Goal: Check status: Check status

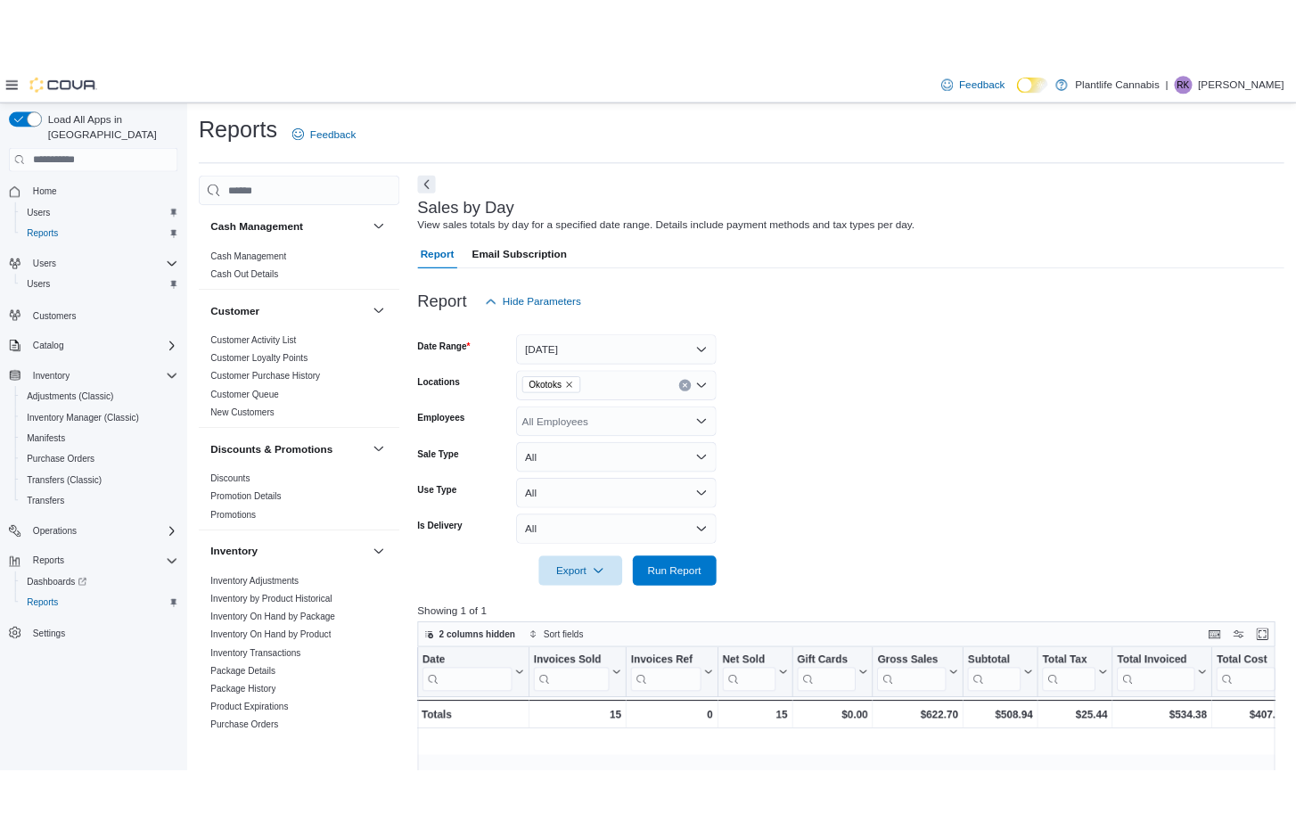
scroll to position [0, 1260]
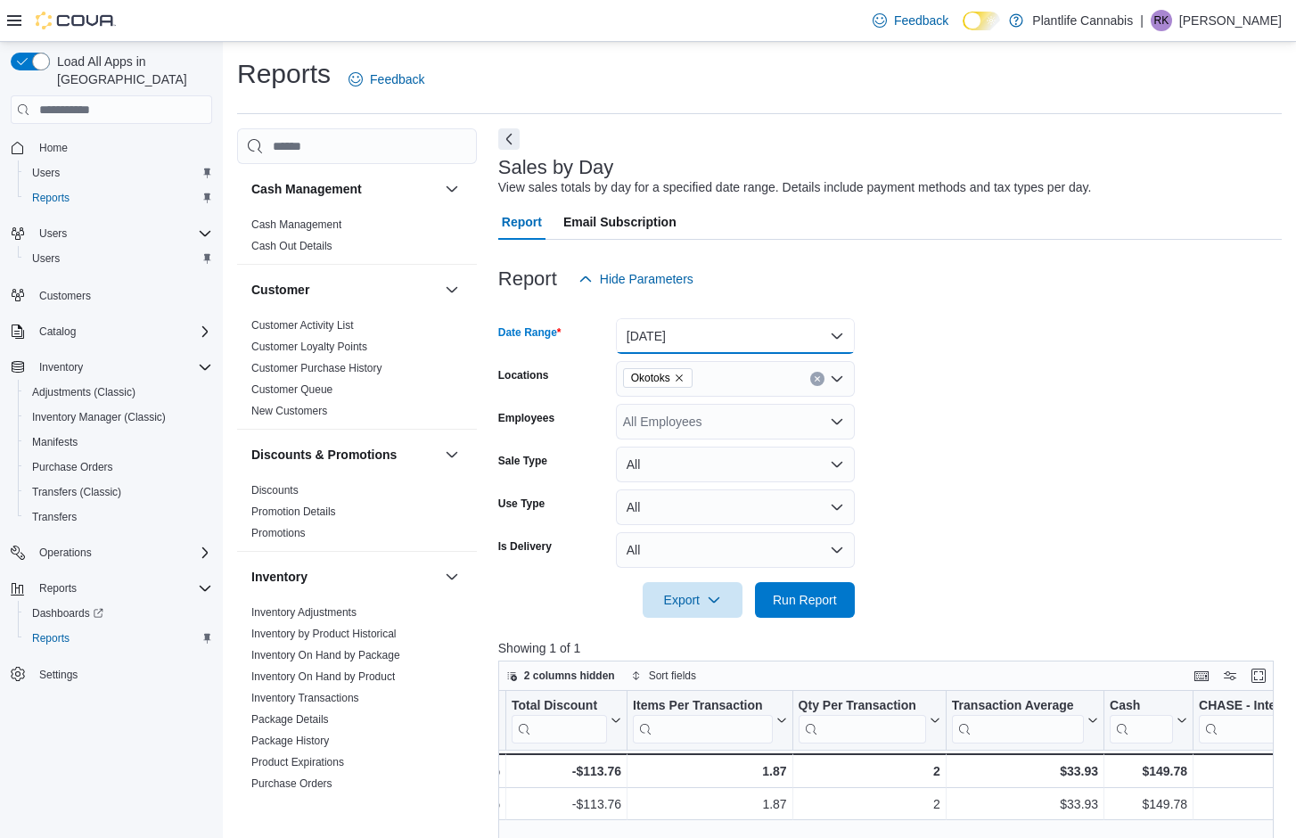
click at [707, 325] on button "[DATE]" at bounding box center [735, 336] width 239 height 36
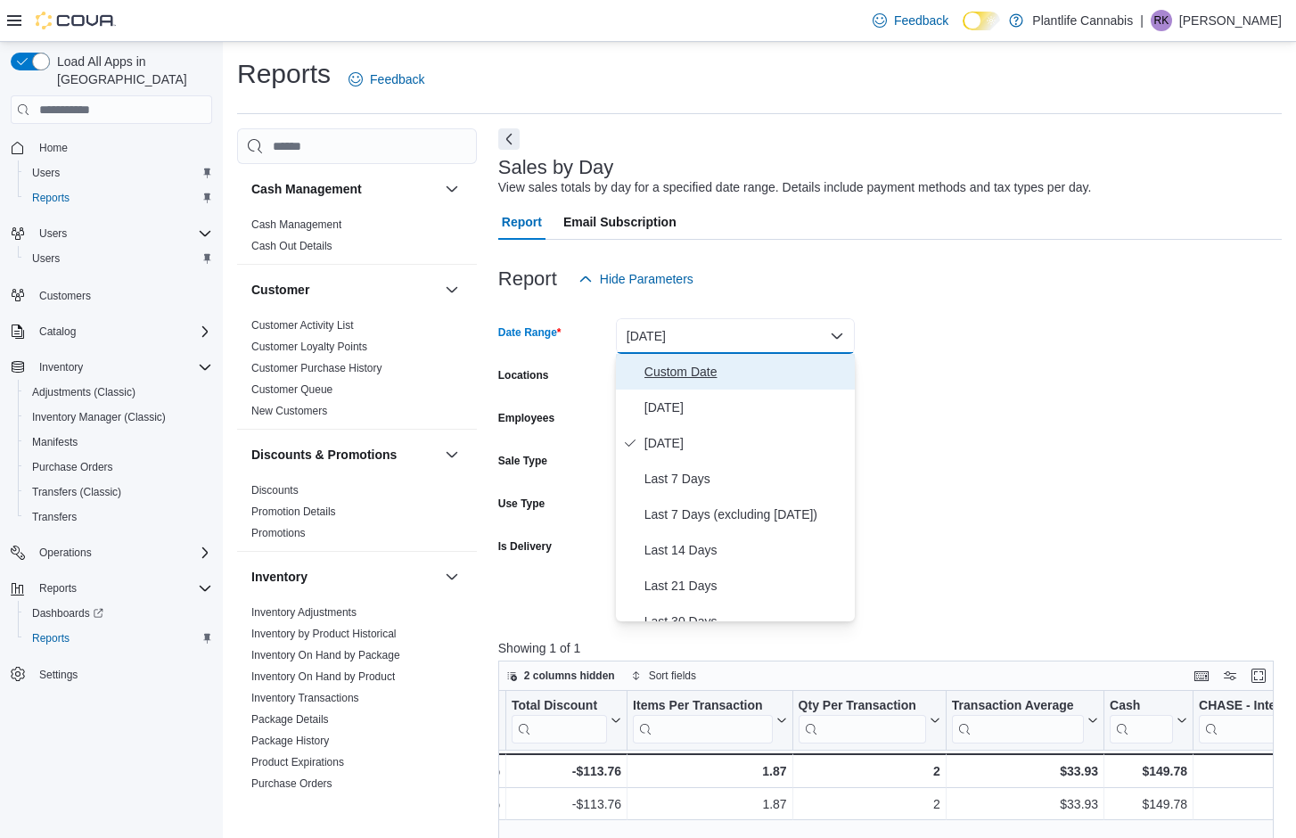
click at [676, 364] on span "Custom Date" at bounding box center [745, 371] width 203 height 21
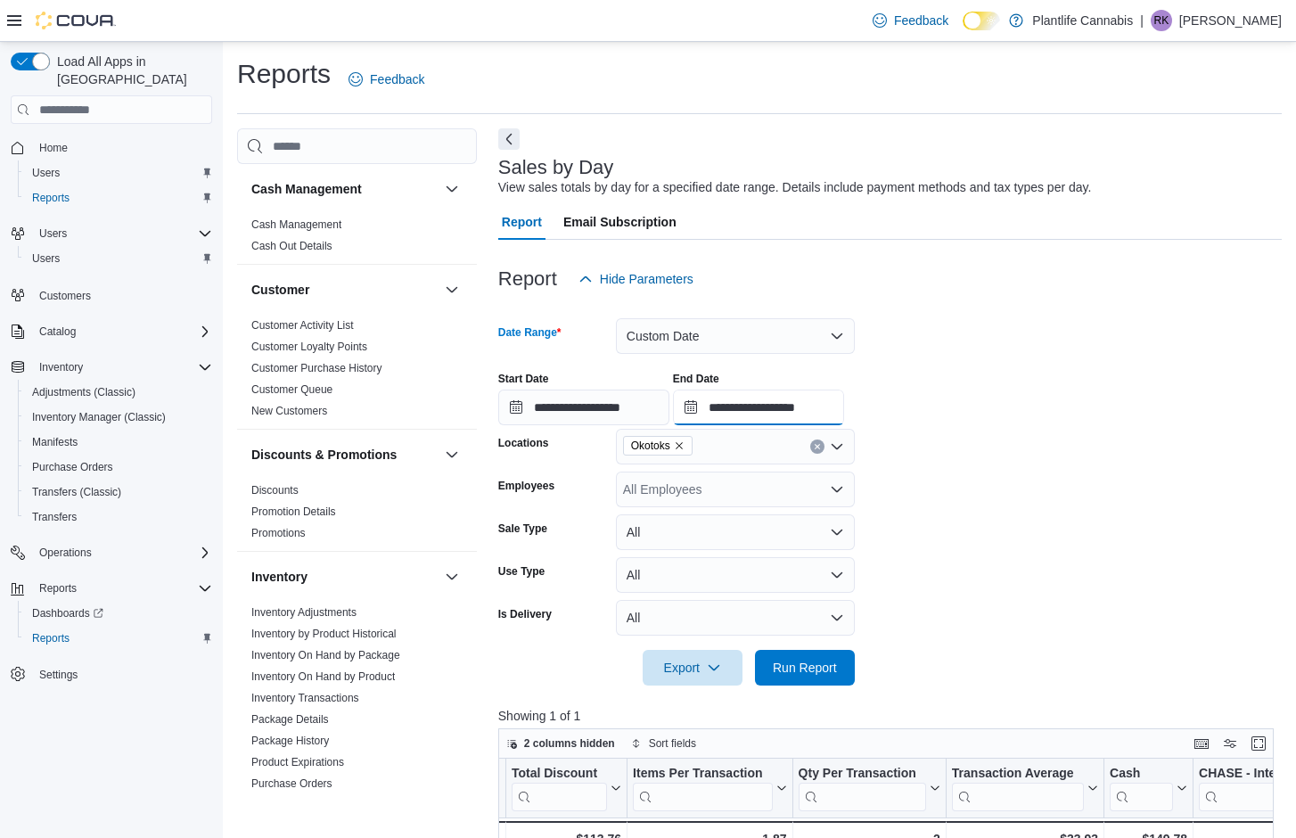
click at [760, 406] on input "**********" at bounding box center [758, 407] width 171 height 36
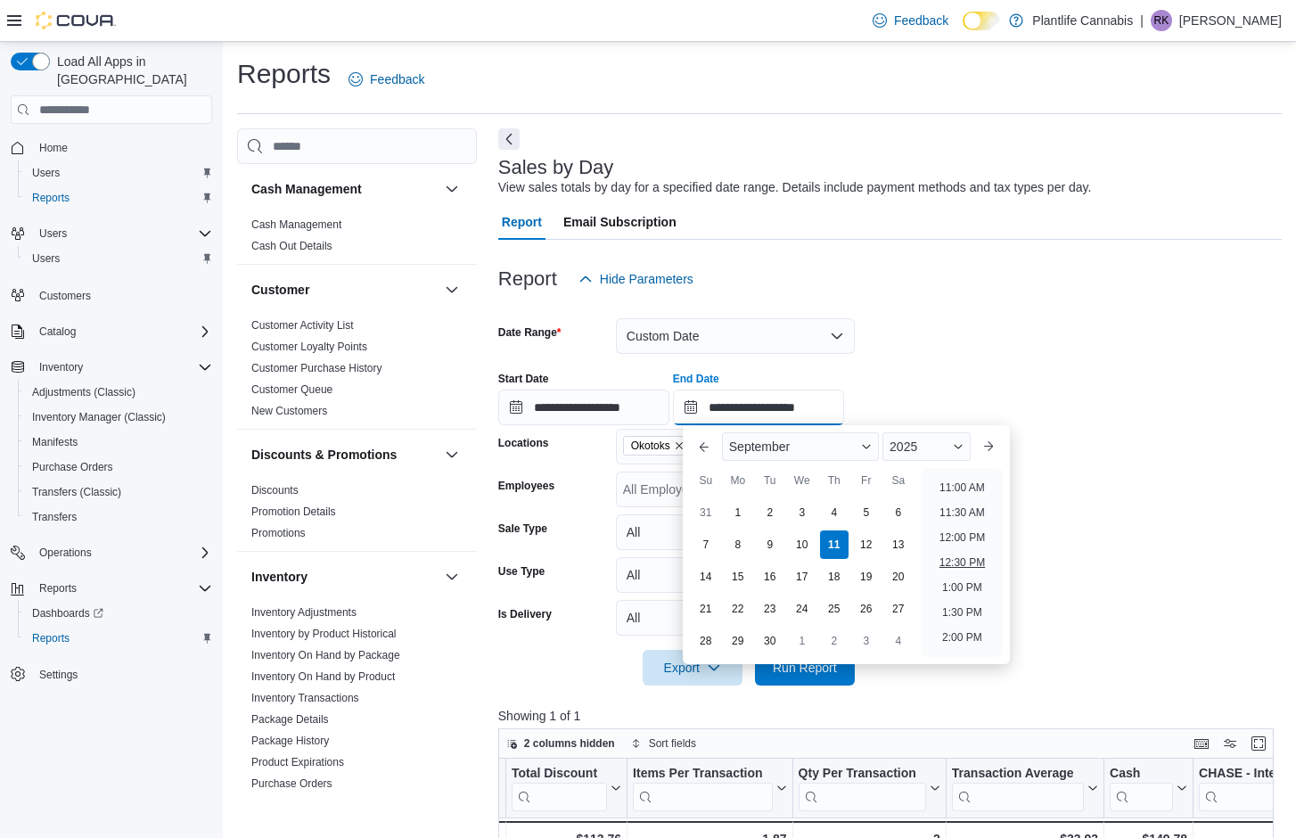
scroll to position [543, 0]
click at [952, 540] on li "12:00 PM" at bounding box center [962, 537] width 60 height 21
type input "**********"
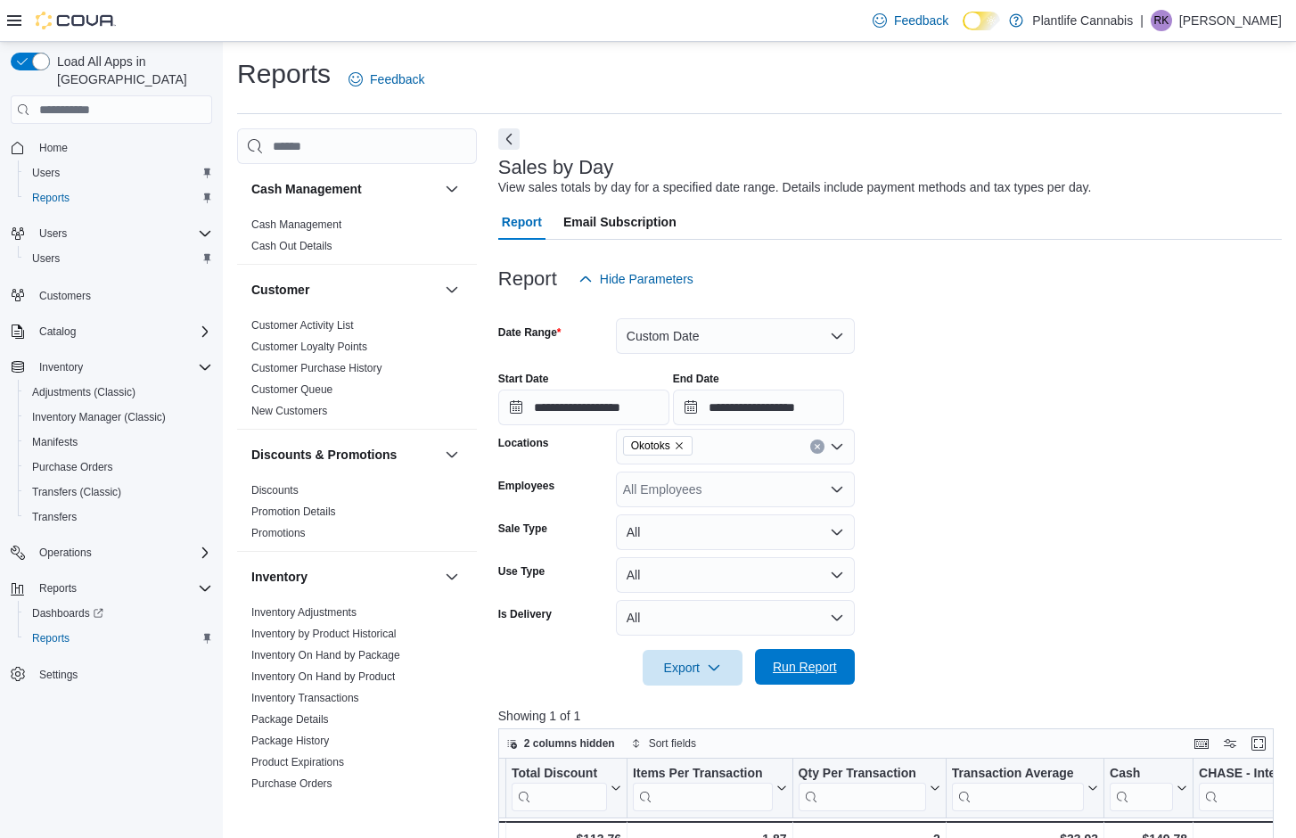
click at [792, 677] on span "Run Report" at bounding box center [804, 667] width 78 height 36
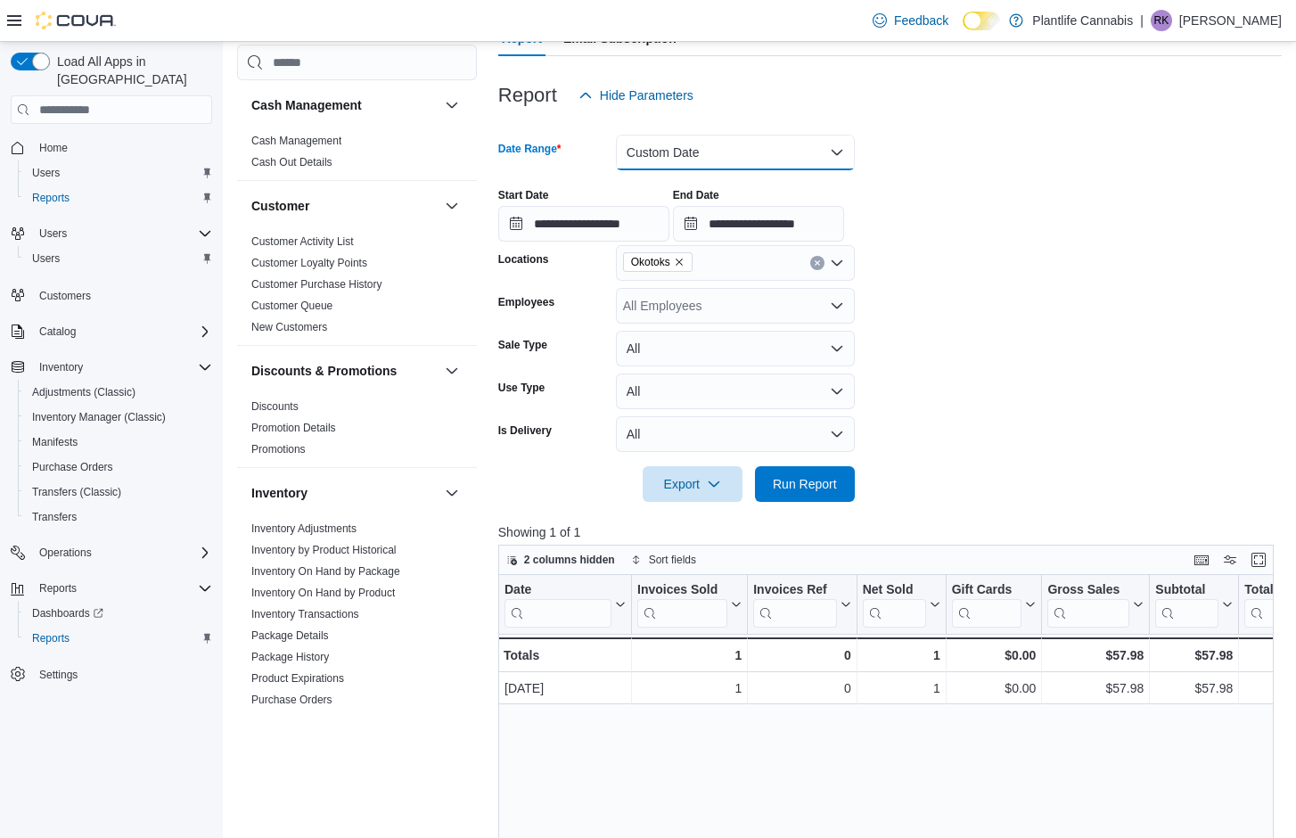
click at [729, 144] on button "Custom Date" at bounding box center [735, 153] width 239 height 36
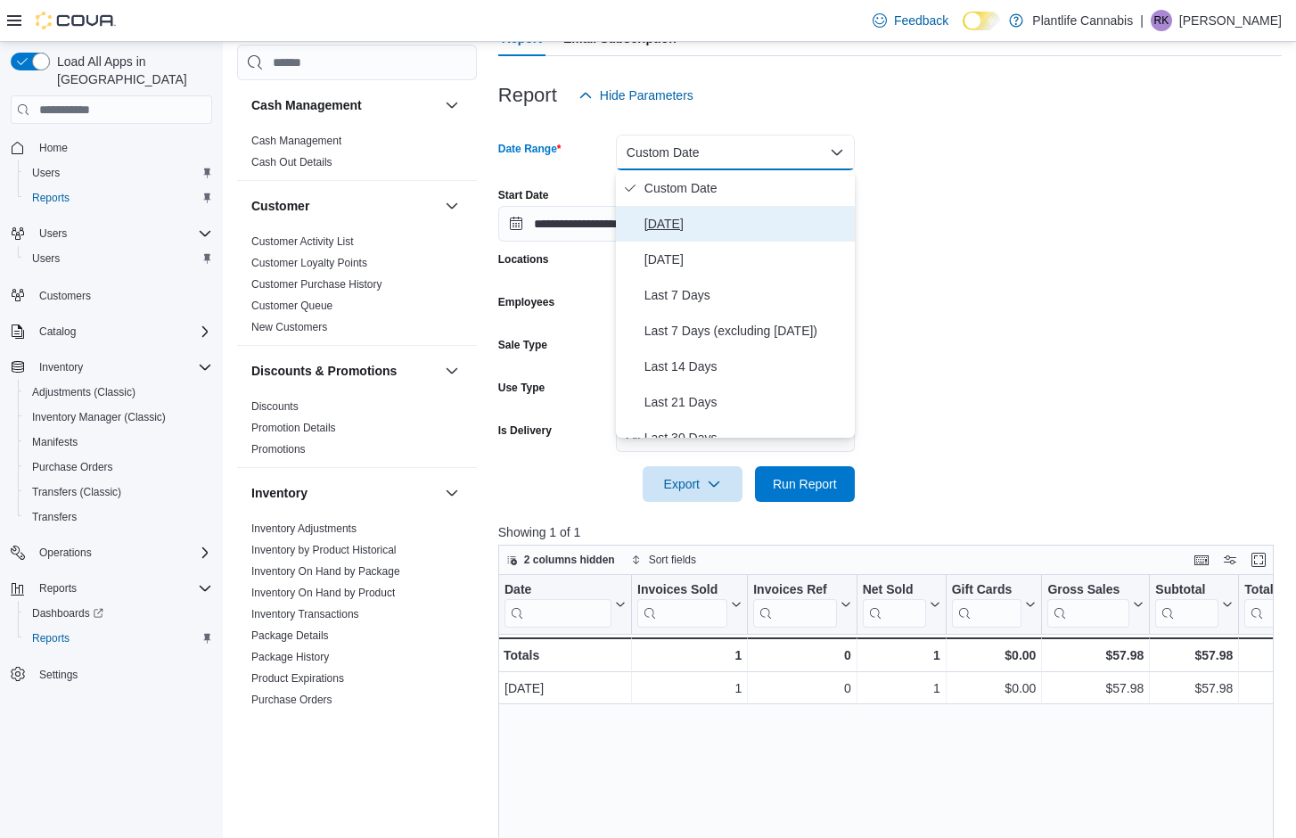
click at [666, 226] on span "[DATE]" at bounding box center [745, 223] width 203 height 21
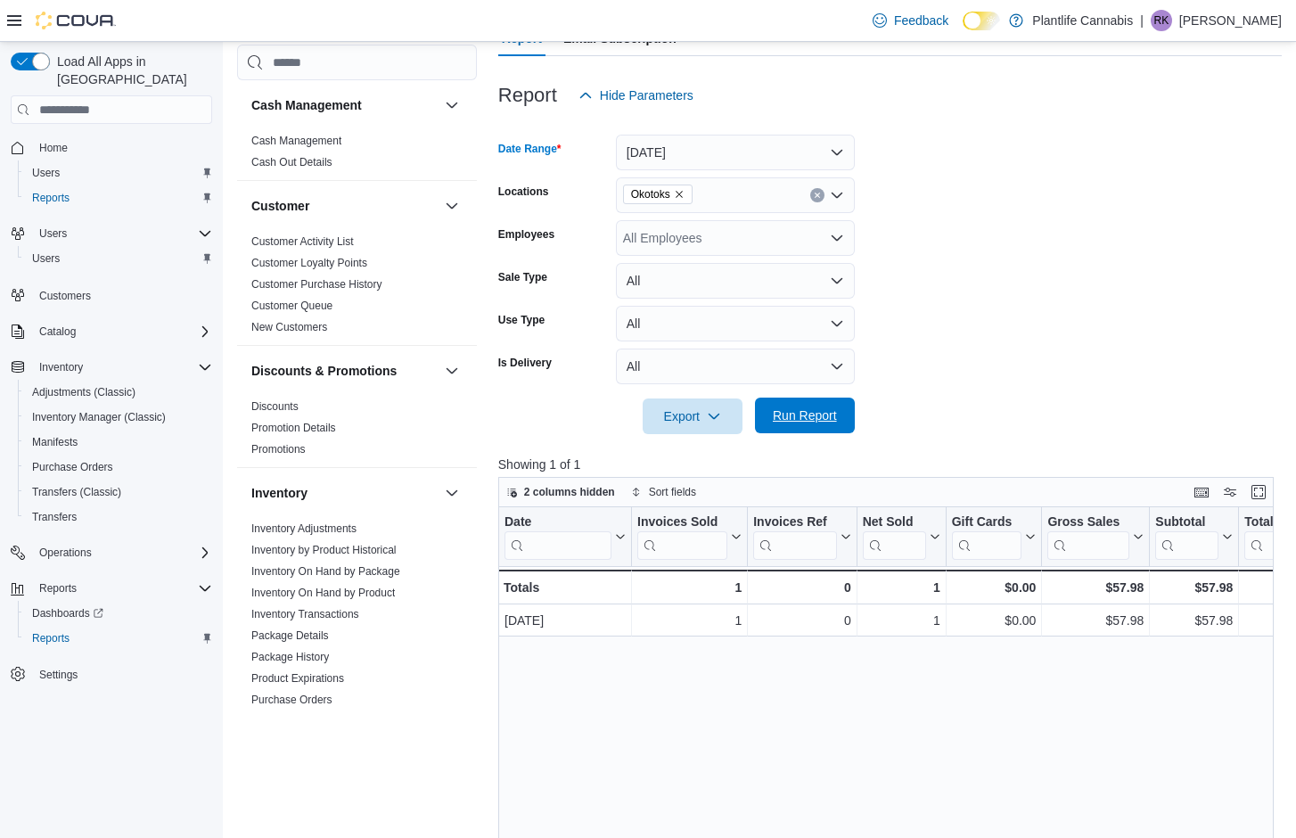
click at [825, 423] on span "Run Report" at bounding box center [805, 415] width 64 height 18
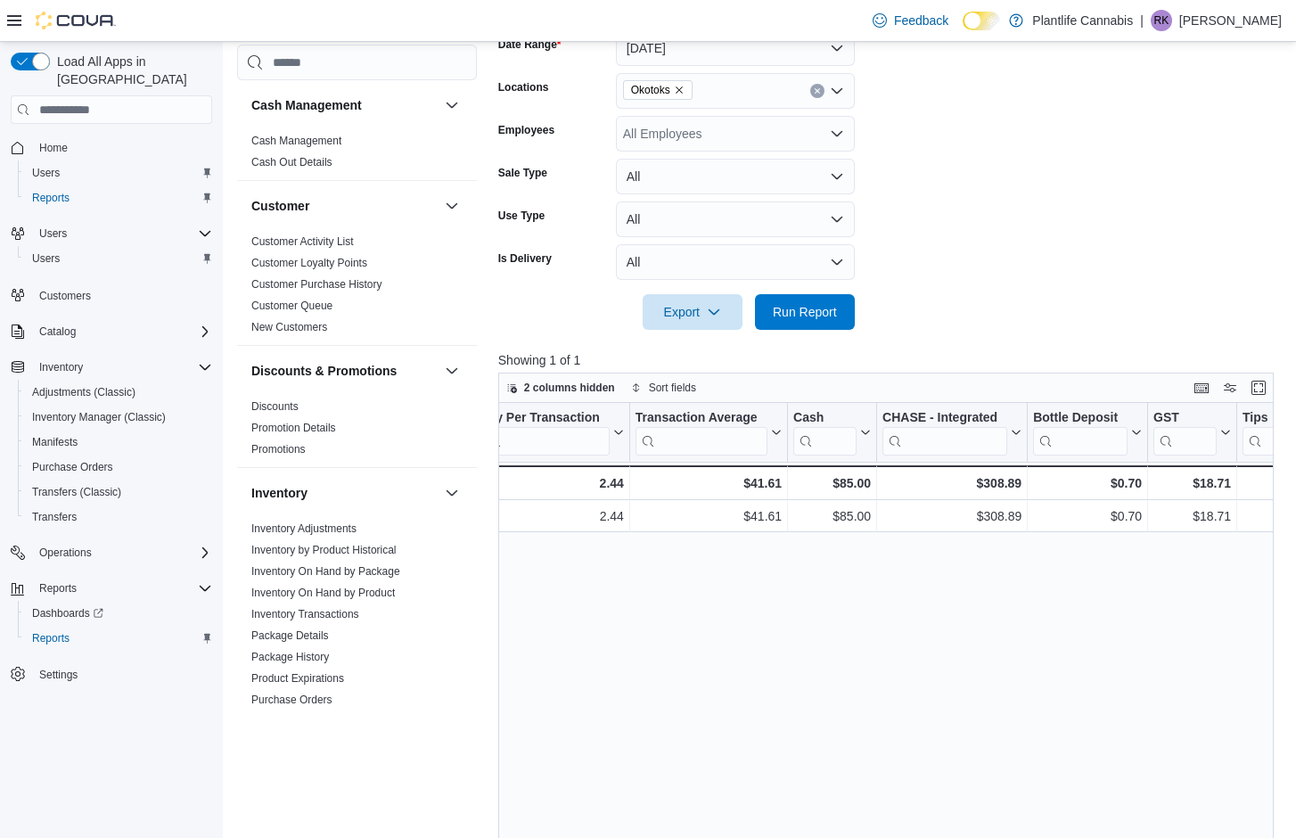
scroll to position [0, 1574]
